Goal: Task Accomplishment & Management: Complete application form

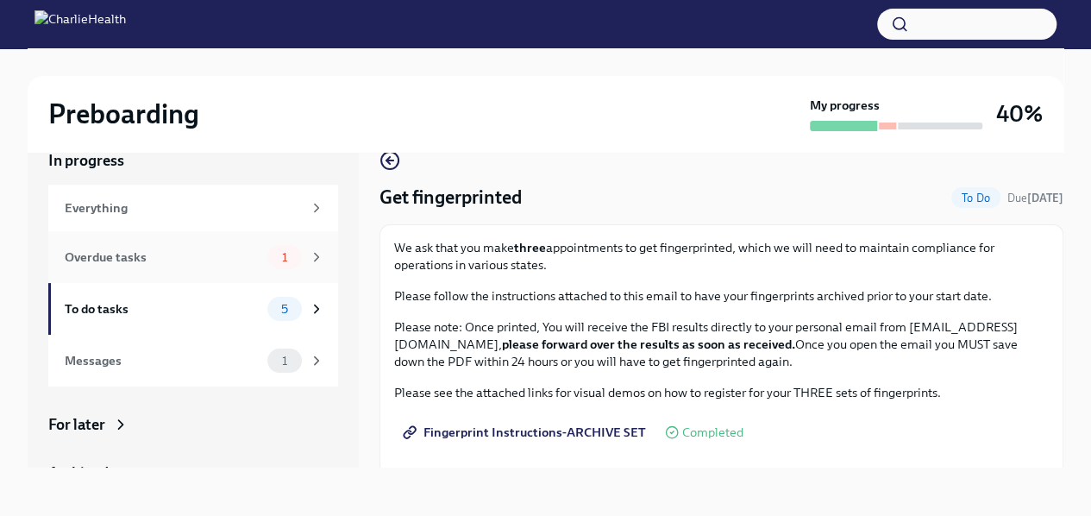
scroll to position [299, 0]
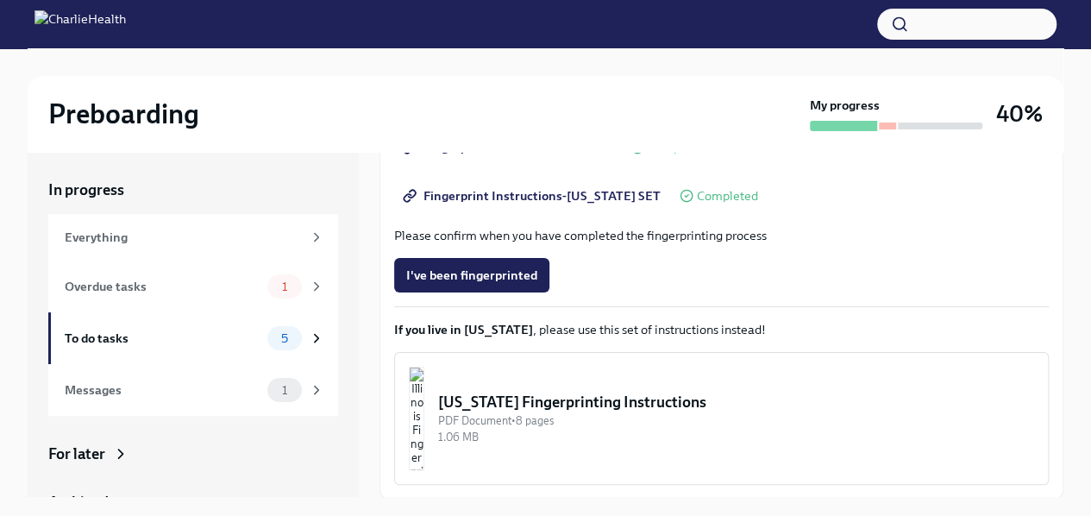
scroll to position [418, 0]
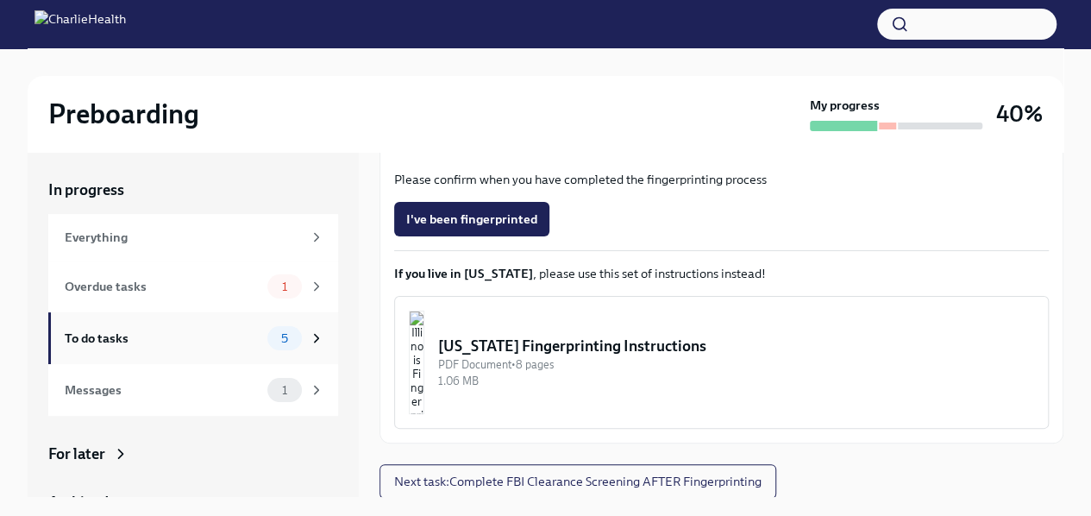
click at [267, 345] on div "5" at bounding box center [295, 338] width 57 height 24
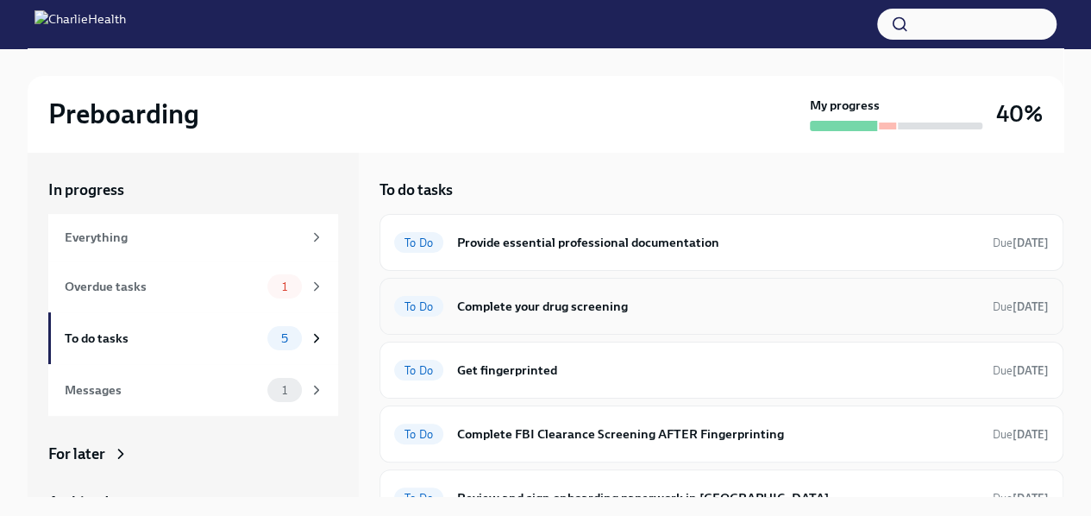
scroll to position [26, 0]
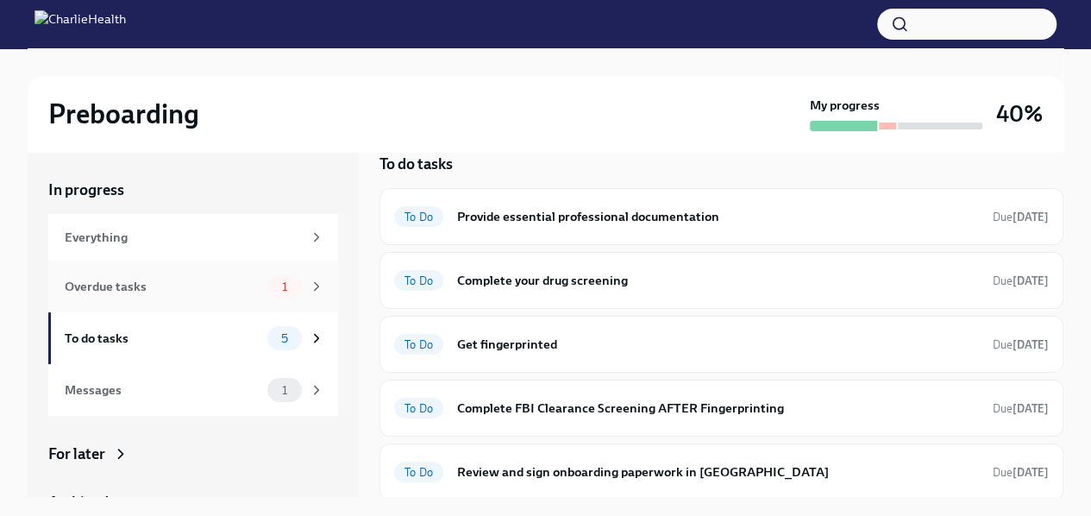
click at [200, 288] on div "Overdue tasks" at bounding box center [163, 286] width 196 height 19
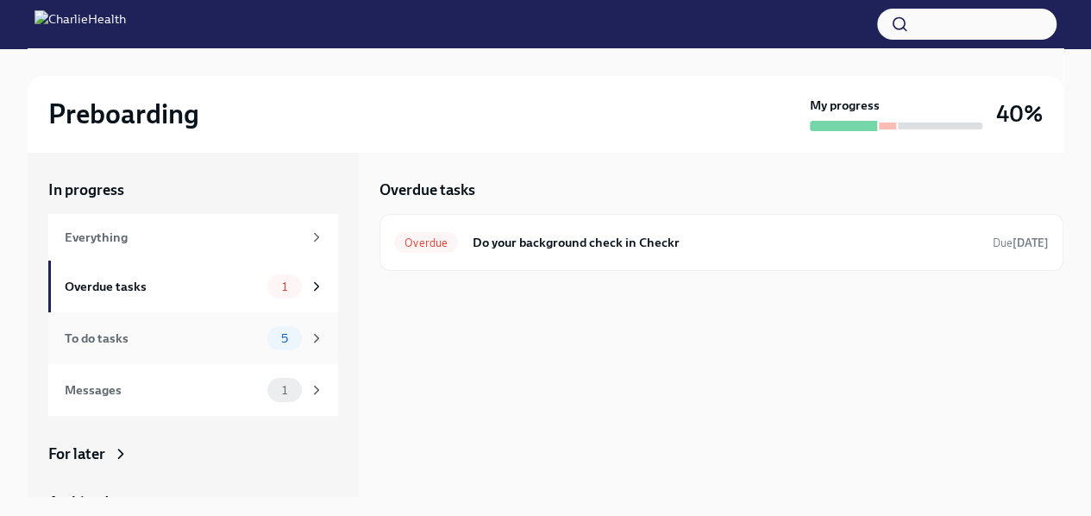
click at [195, 326] on div "To do tasks 5" at bounding box center [195, 338] width 260 height 24
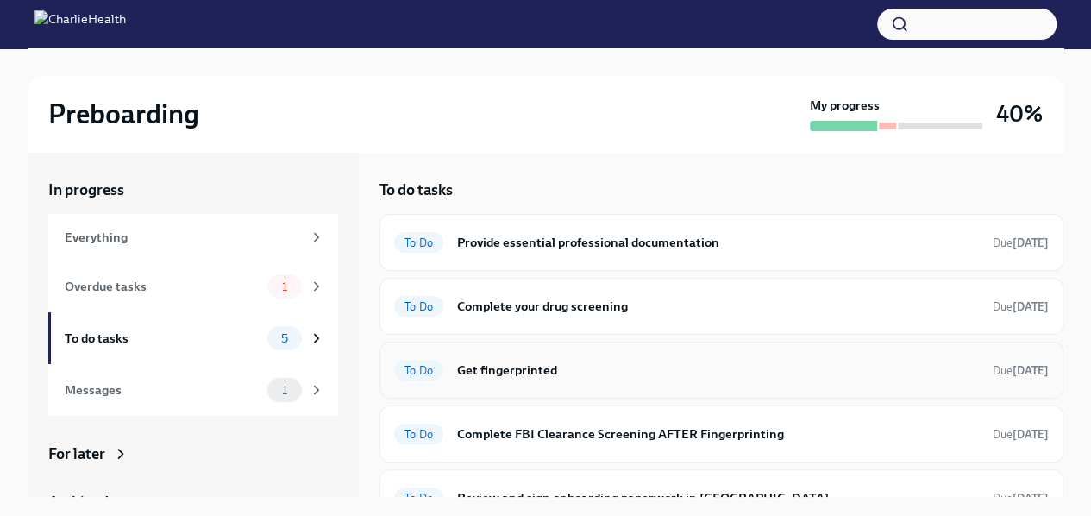
scroll to position [26, 0]
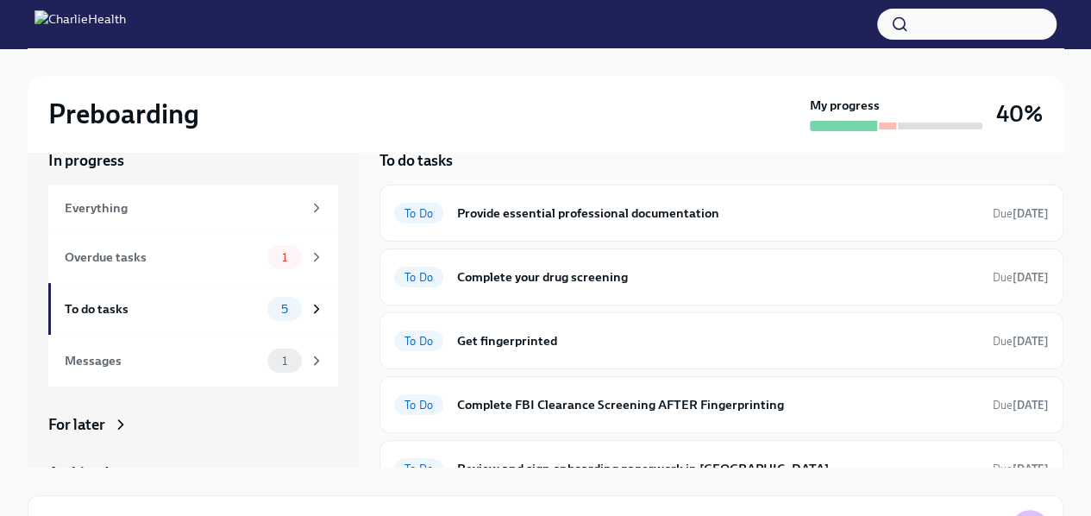
scroll to position [26, 0]
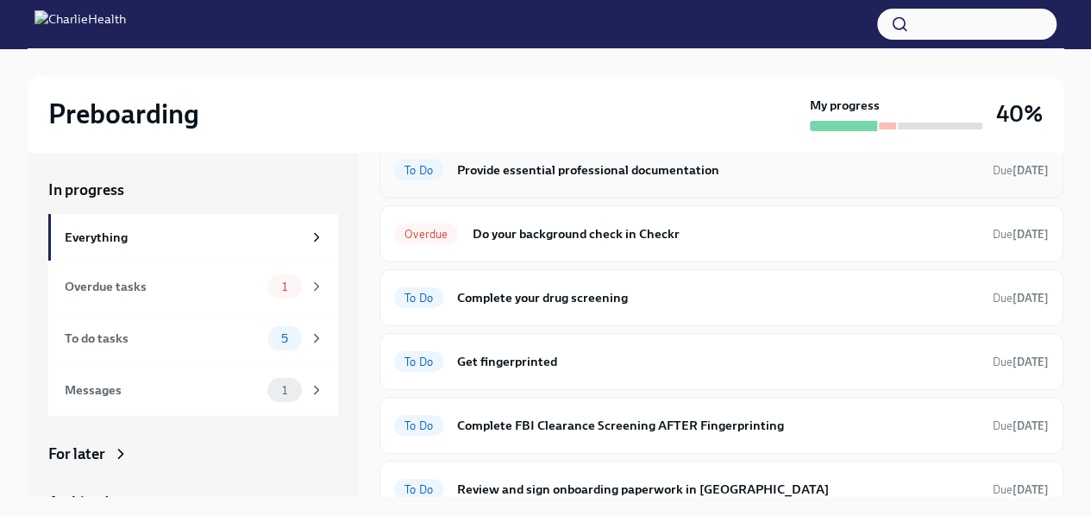
scroll to position [199, 0]
click at [583, 249] on div "Overdue Do your background check in Checkr Due 3 days ago" at bounding box center [721, 232] width 684 height 57
click at [581, 226] on h6 "Do your background check in Checkr" at bounding box center [725, 232] width 507 height 19
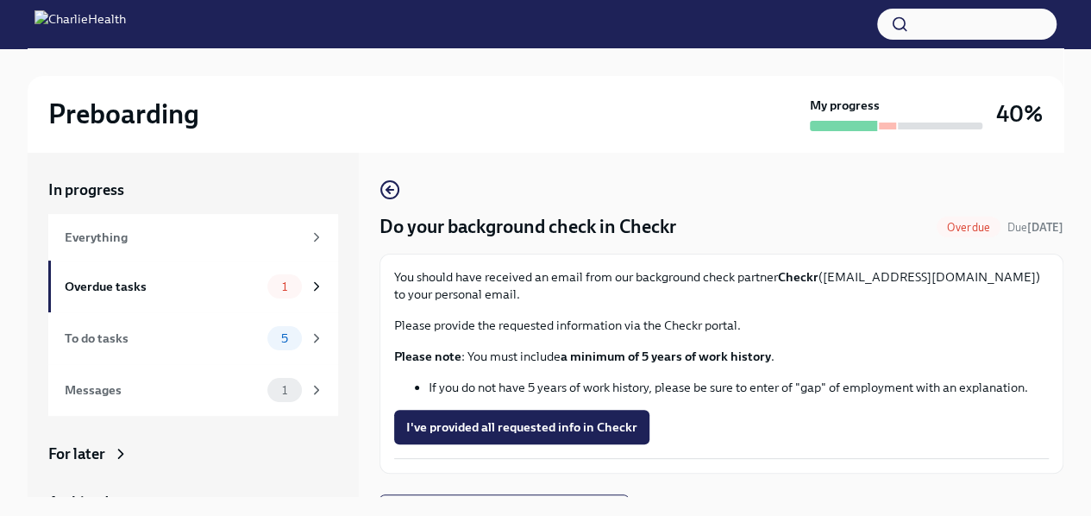
scroll to position [31, 0]
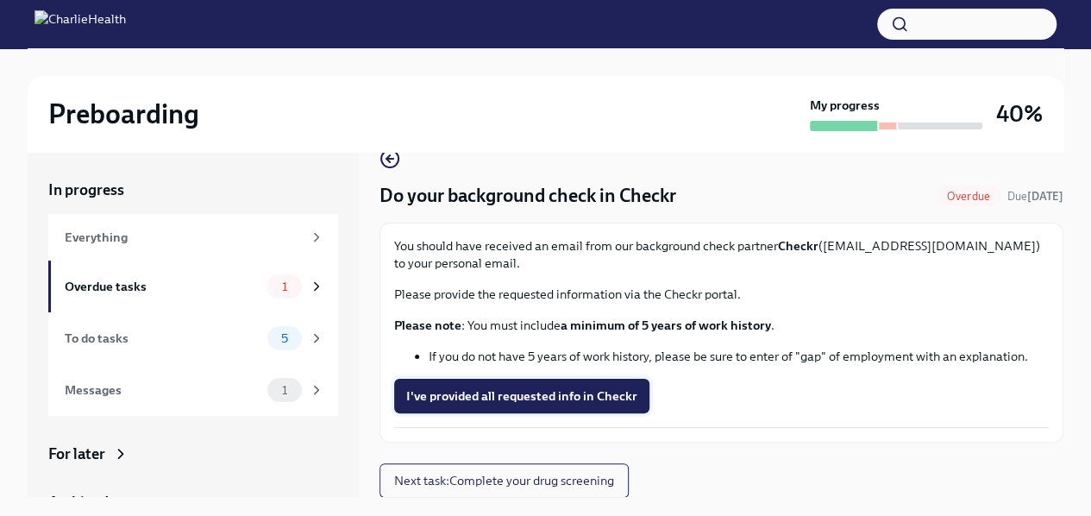
click at [570, 395] on span "I've provided all requested info in Checkr" at bounding box center [521, 395] width 231 height 17
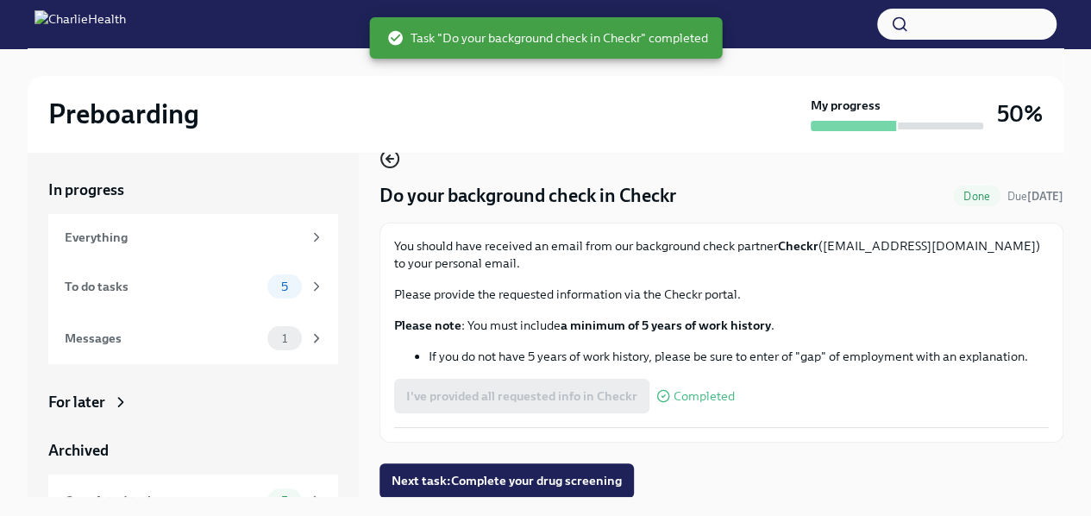
click at [391, 159] on icon "button" at bounding box center [389, 159] width 7 height 0
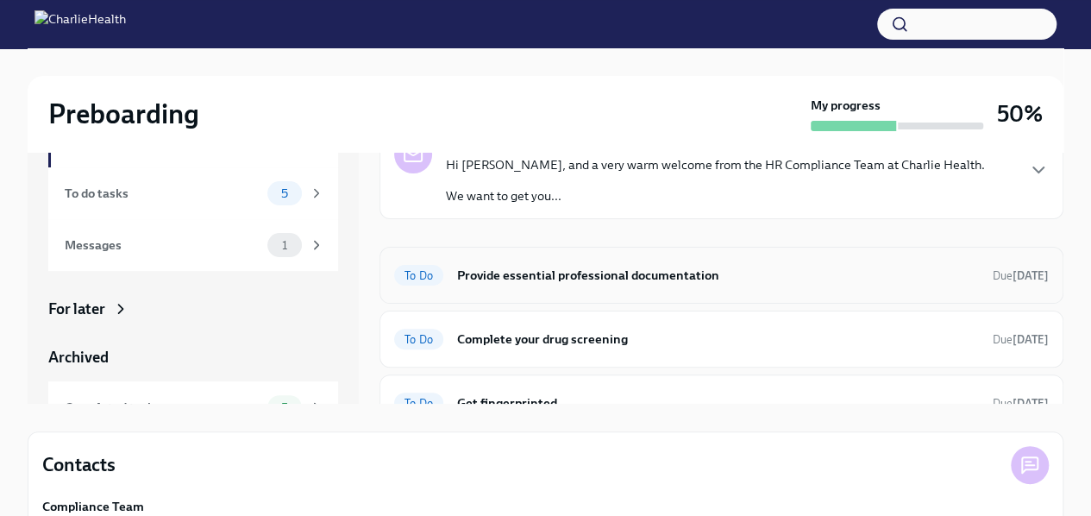
click at [596, 256] on div "To Do Provide essential professional documentation Due in 2 days" at bounding box center [721, 275] width 684 height 57
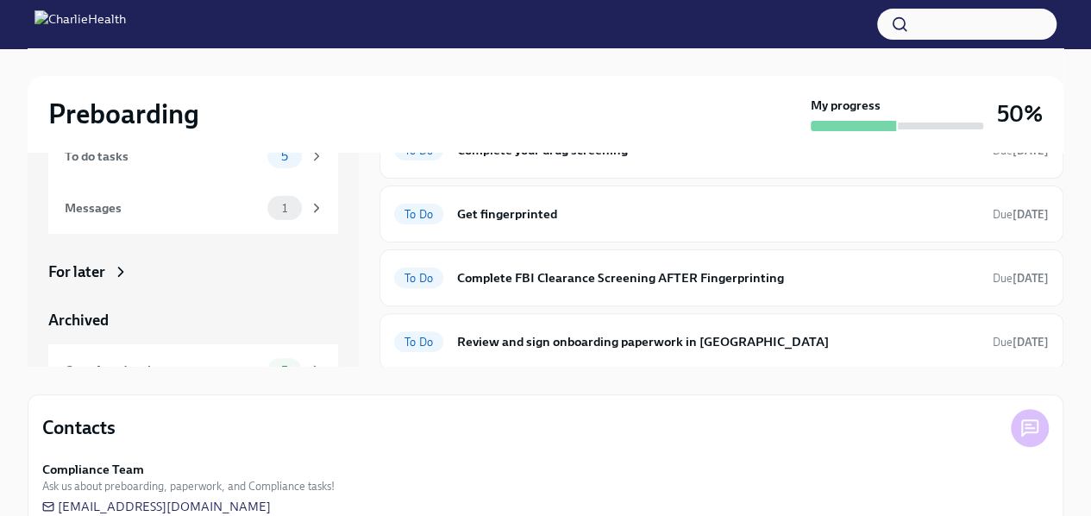
scroll to position [132, 0]
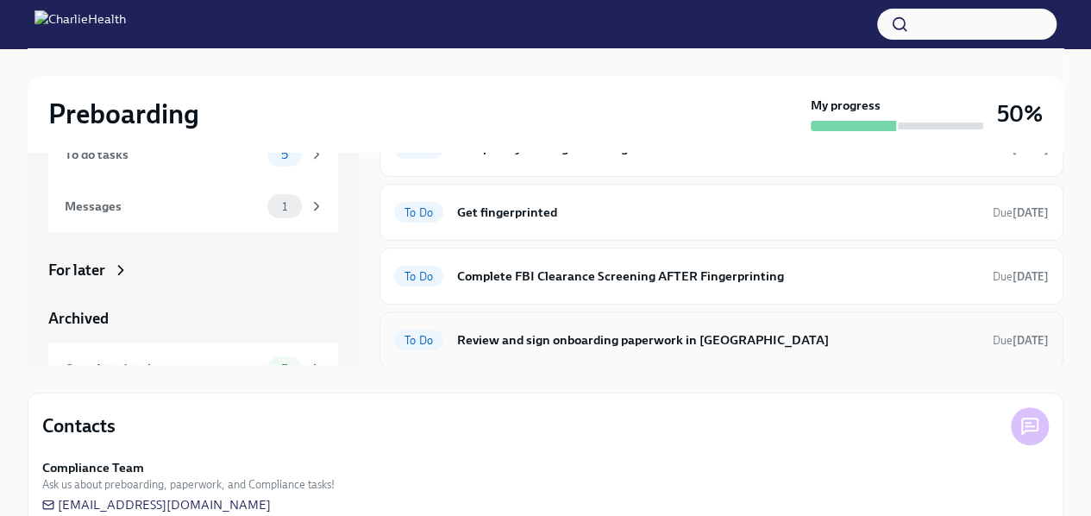
click at [627, 326] on div "To Do Review and sign onboarding paperwork in UKG Due in 6 days" at bounding box center [721, 340] width 654 height 28
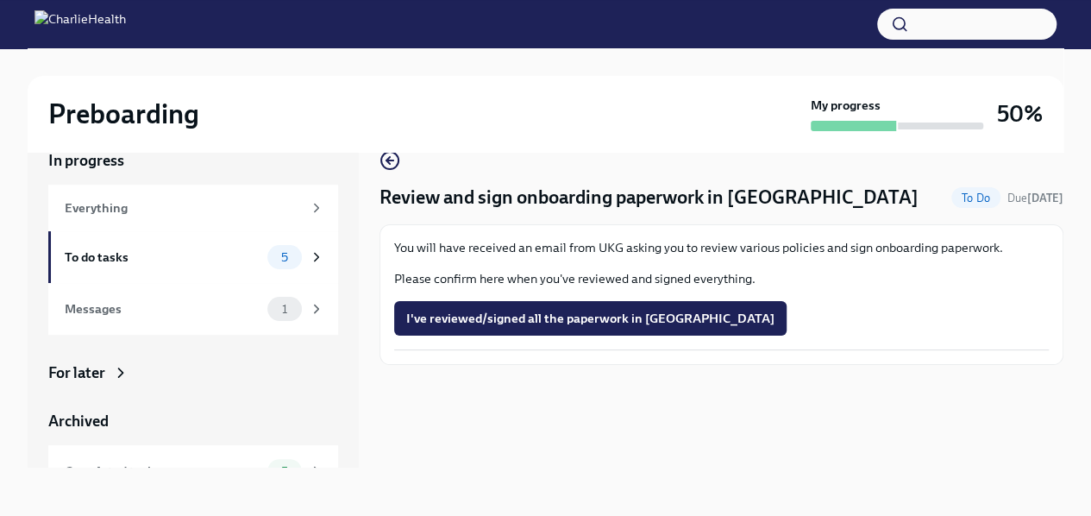
scroll to position [29, 0]
click at [393, 163] on icon "button" at bounding box center [389, 160] width 21 height 21
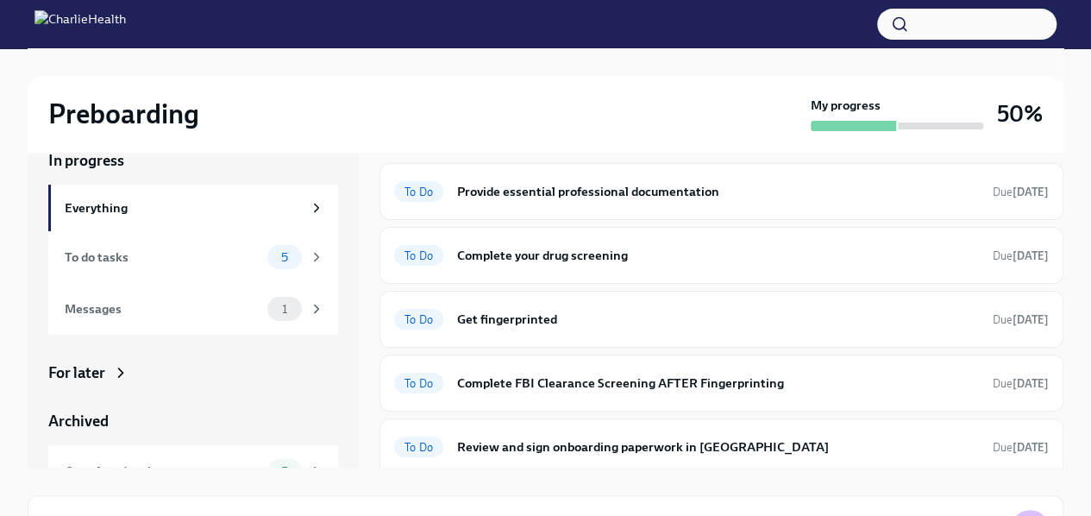
scroll to position [152, 0]
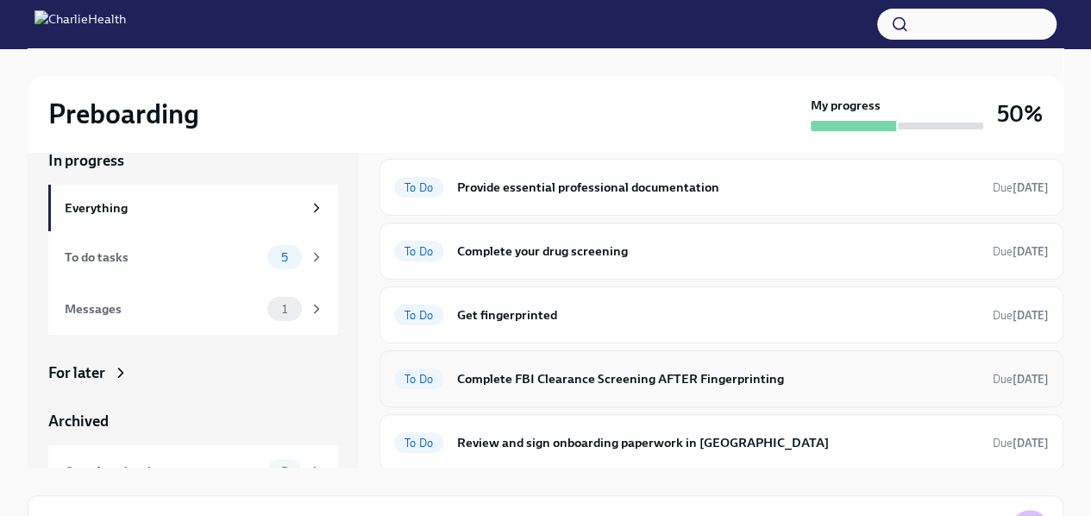
click at [554, 381] on h6 "Complete FBI Clearance Screening AFTER Fingerprinting" at bounding box center [718, 378] width 522 height 19
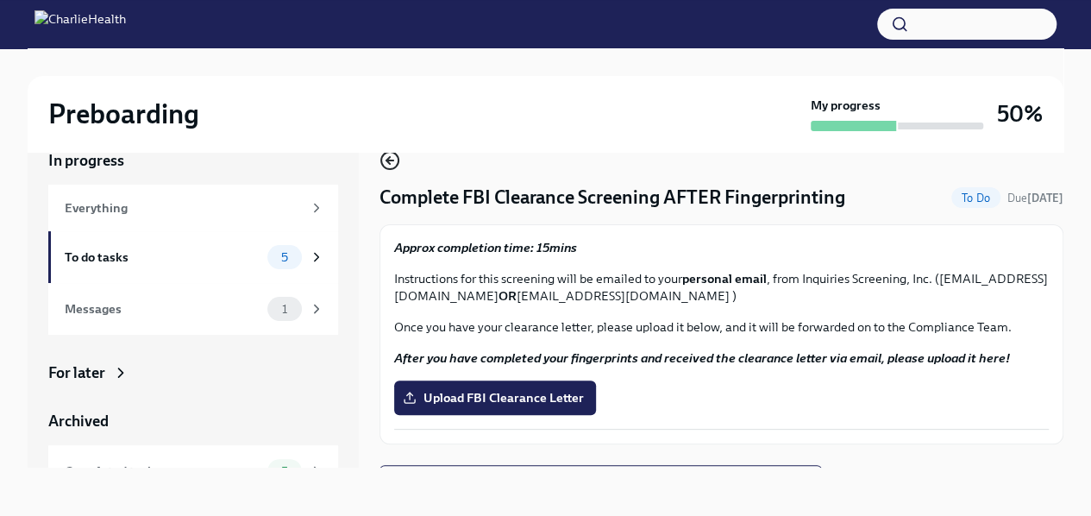
click at [395, 161] on icon "button" at bounding box center [389, 160] width 21 height 21
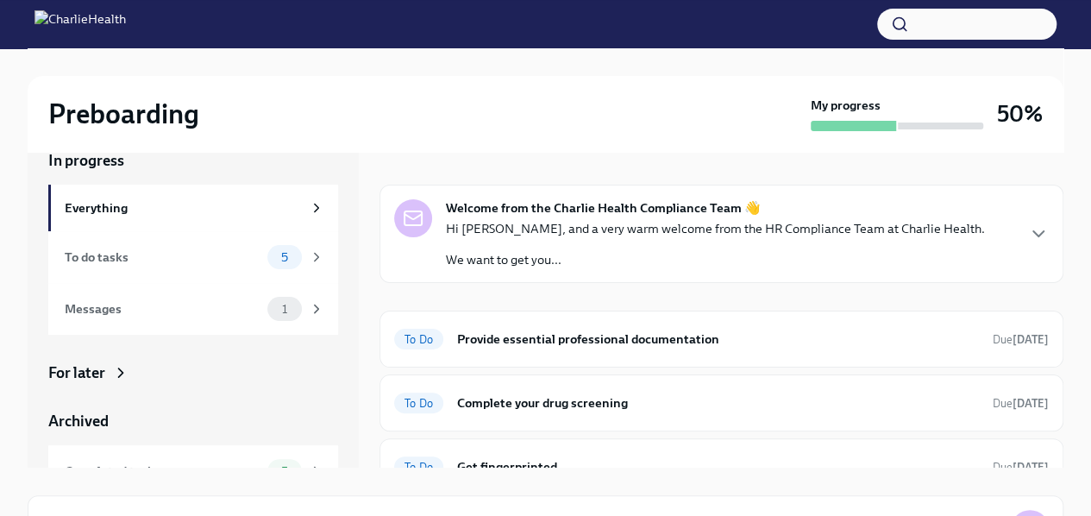
scroll to position [164, 0]
